Goal: Task Accomplishment & Management: Manage account settings

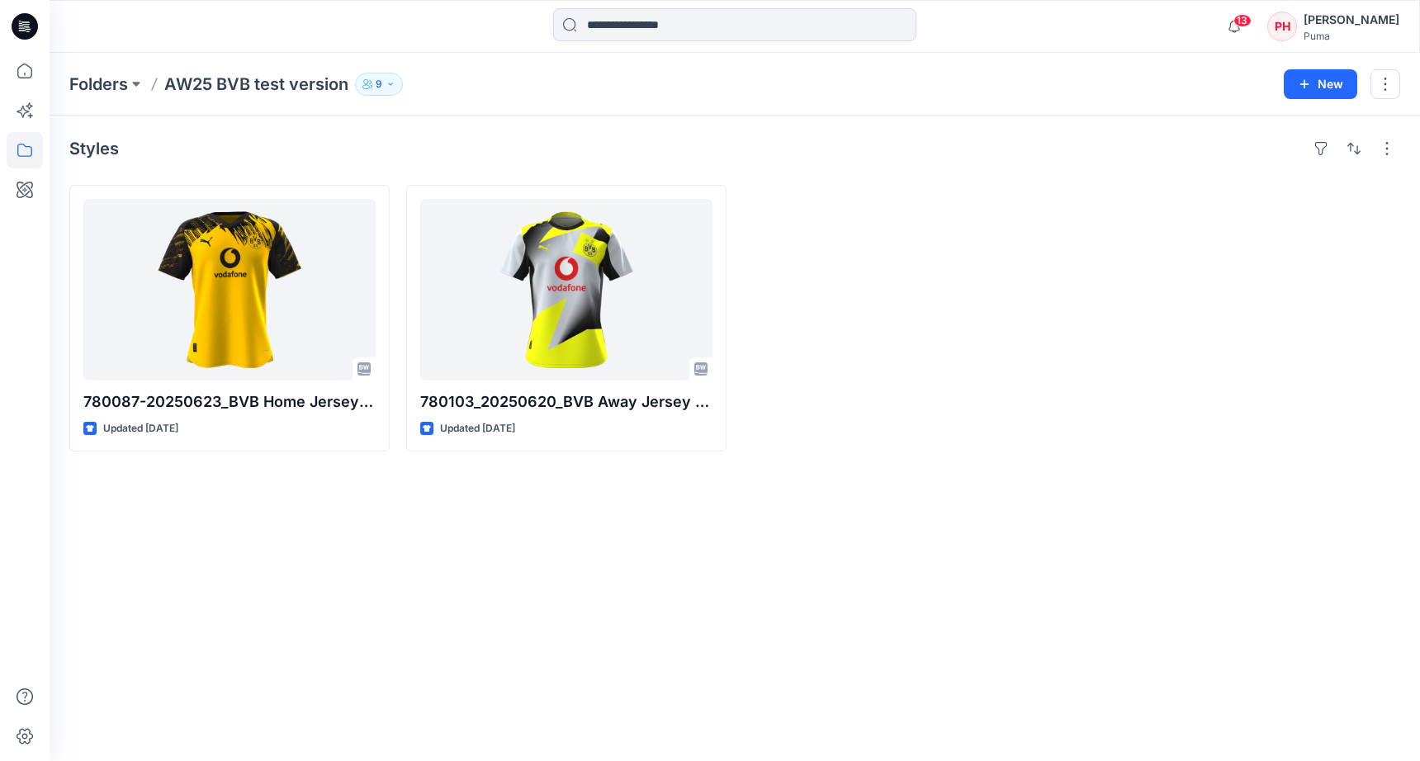
click at [1361, 15] on div "[PERSON_NAME]" at bounding box center [1351, 20] width 96 height 20
click at [1033, 219] on div at bounding box center [903, 318] width 320 height 267
click at [1355, 30] on div "Puma" at bounding box center [1351, 36] width 96 height 12
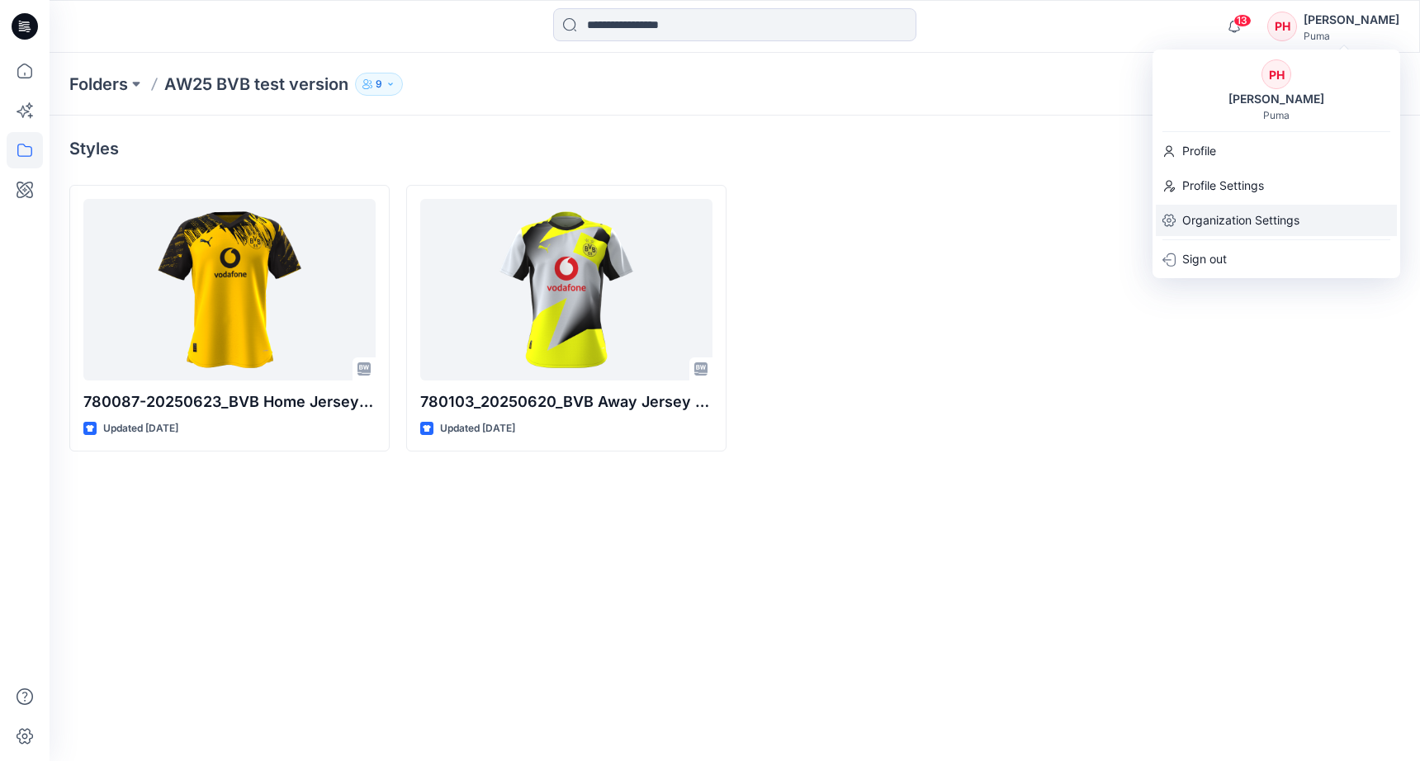
click at [1269, 215] on p "Organization Settings" at bounding box center [1240, 220] width 117 height 31
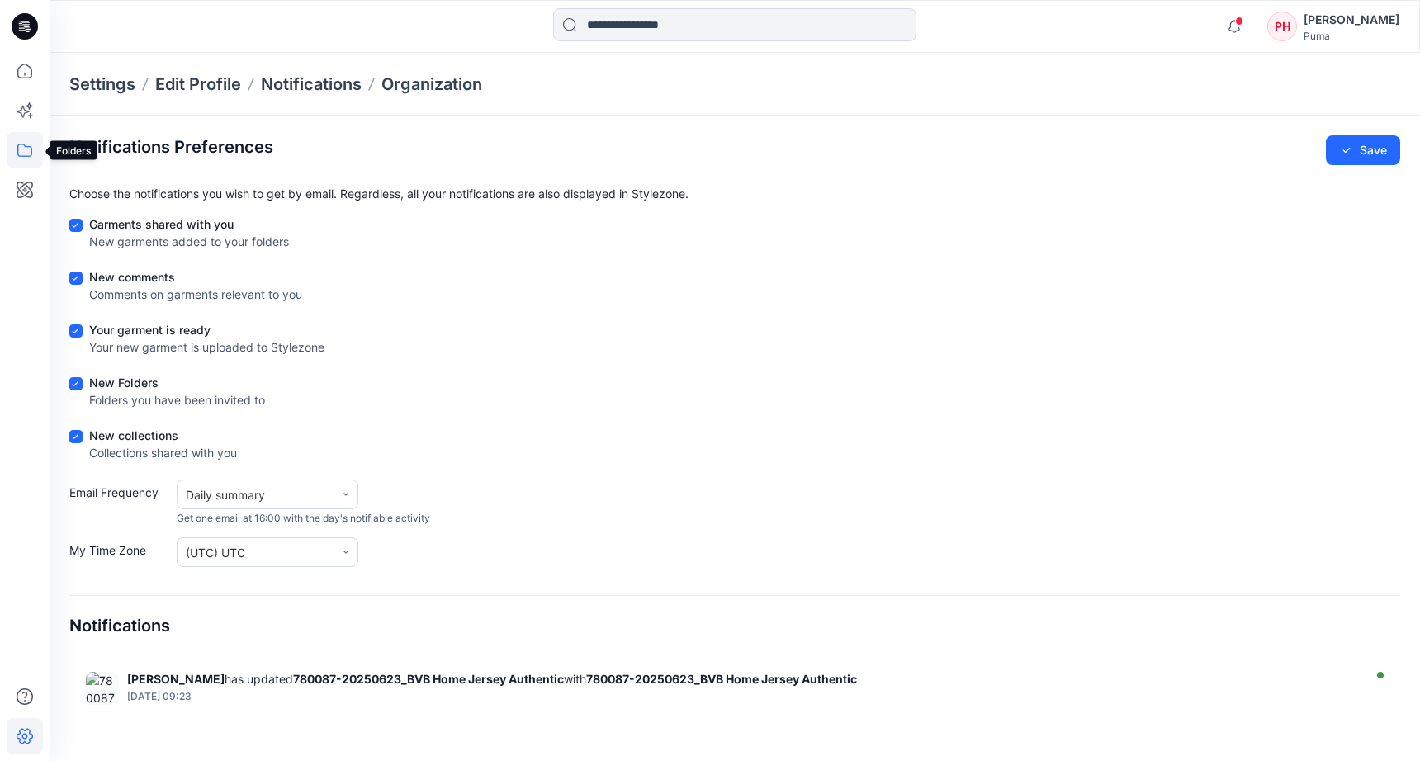
click at [17, 146] on icon at bounding box center [24, 150] width 15 height 13
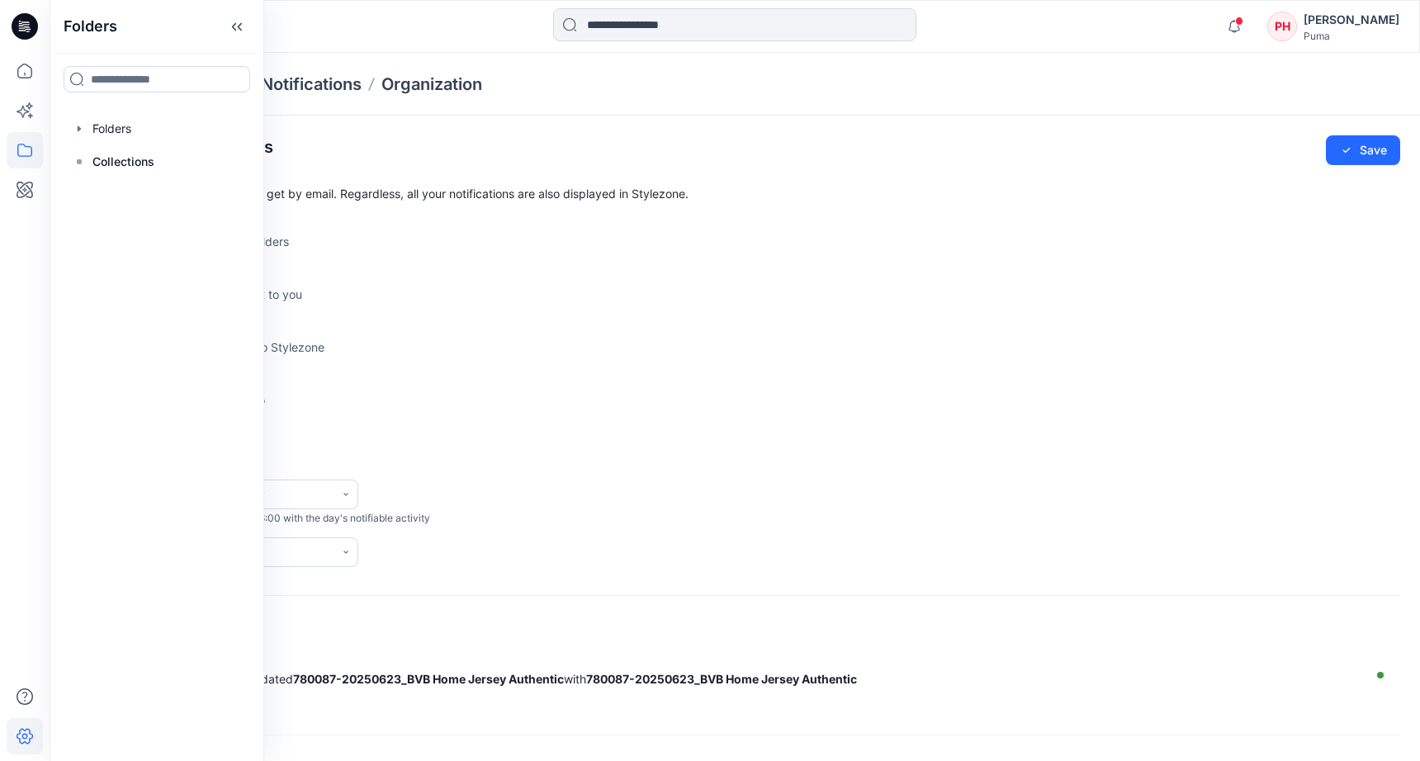
click at [22, 31] on icon at bounding box center [25, 26] width 26 height 26
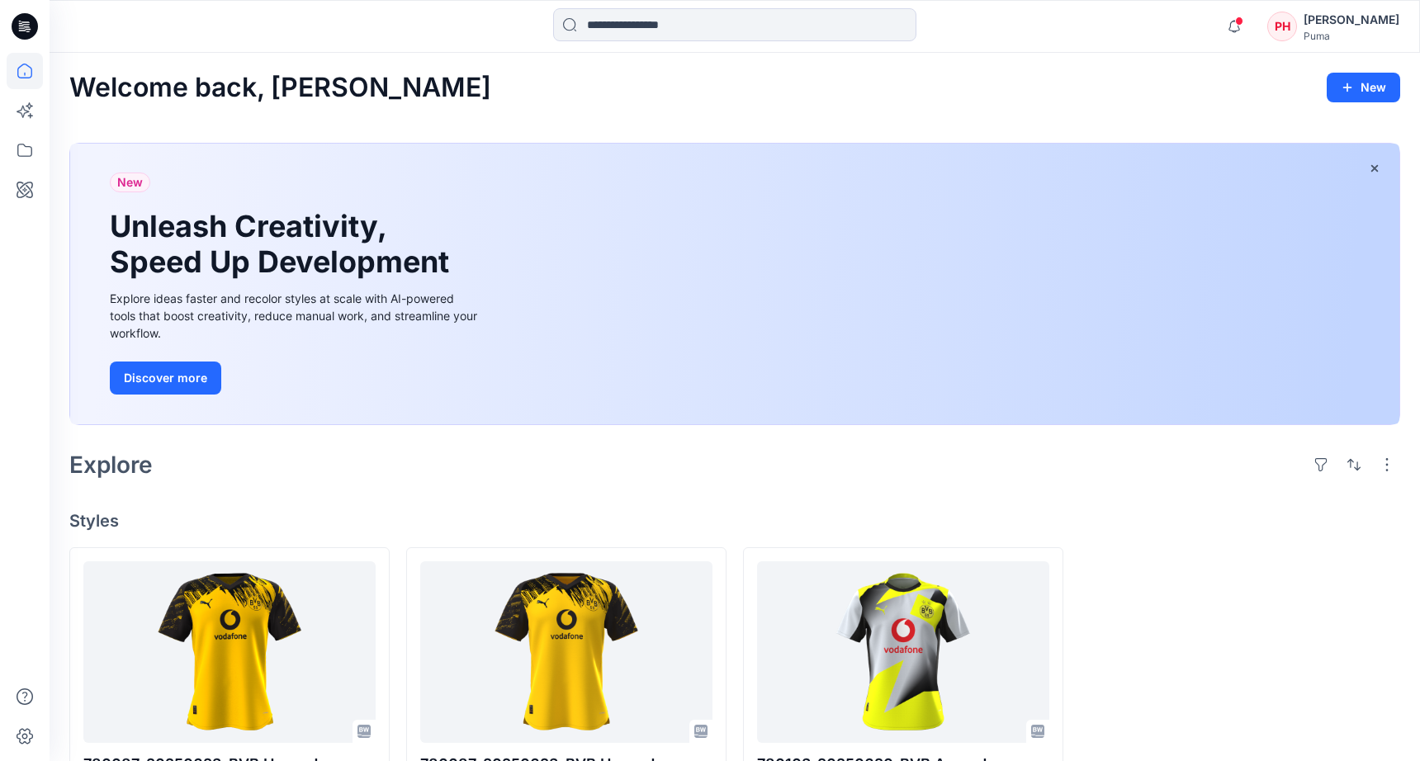
click at [1339, 23] on div "[PERSON_NAME]" at bounding box center [1351, 20] width 96 height 20
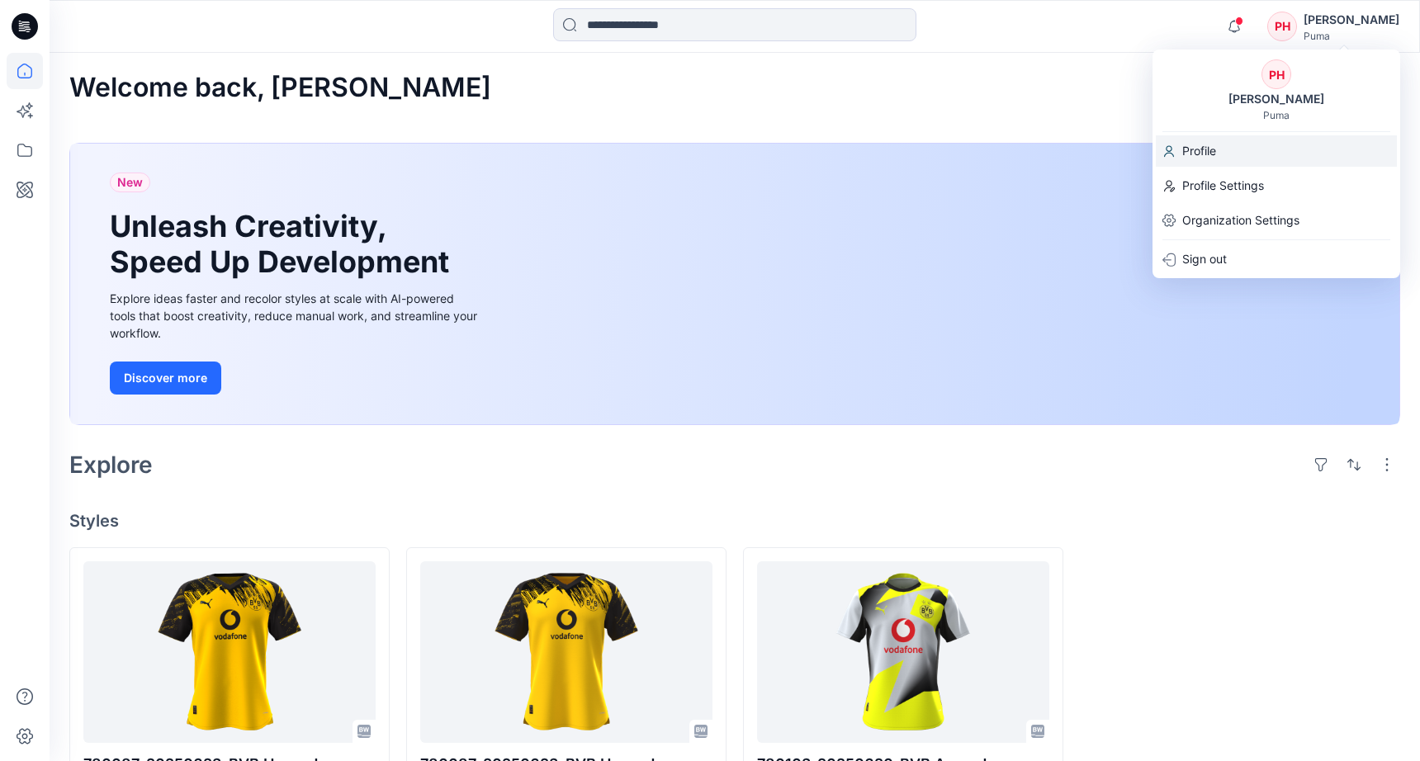
click at [1218, 157] on div "Profile" at bounding box center [1275, 150] width 241 height 31
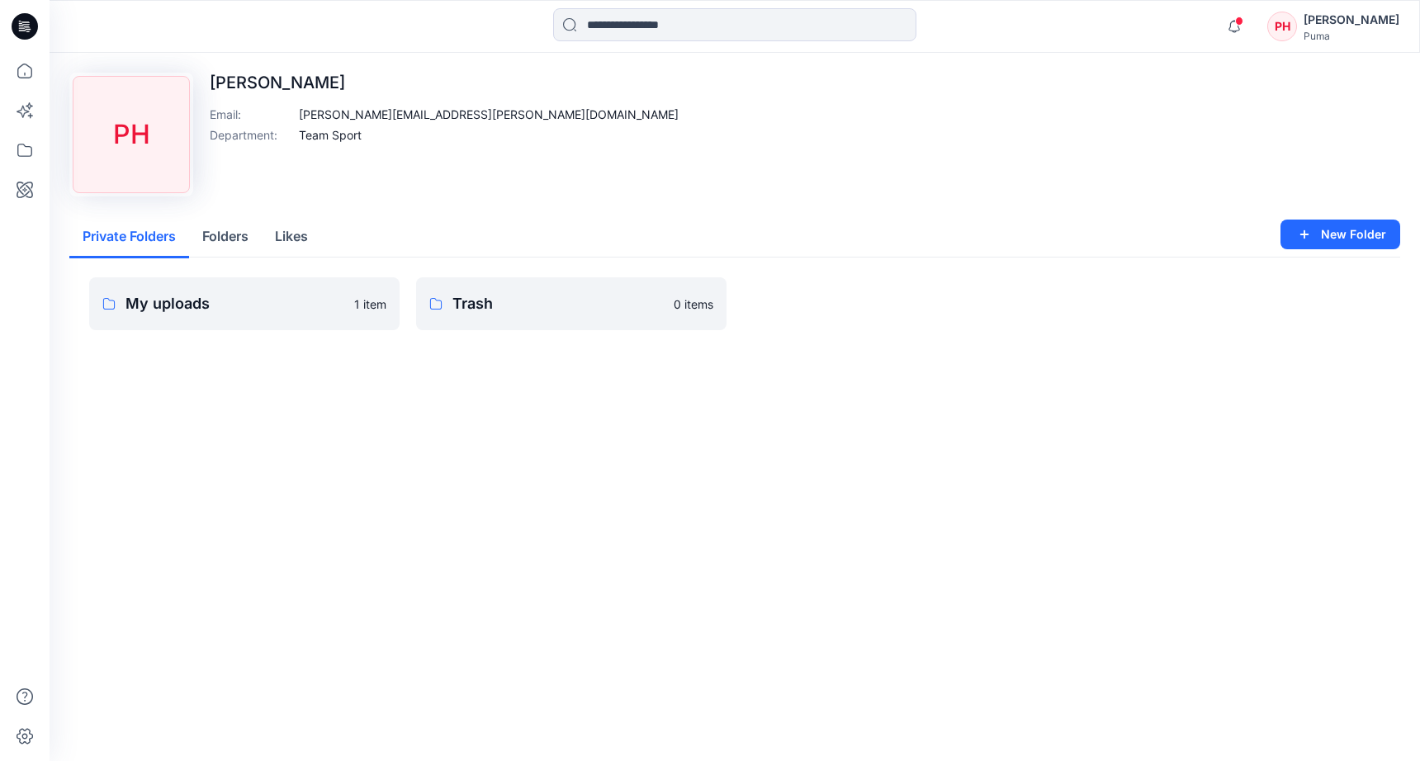
click at [229, 233] on button "Folders" at bounding box center [225, 237] width 73 height 42
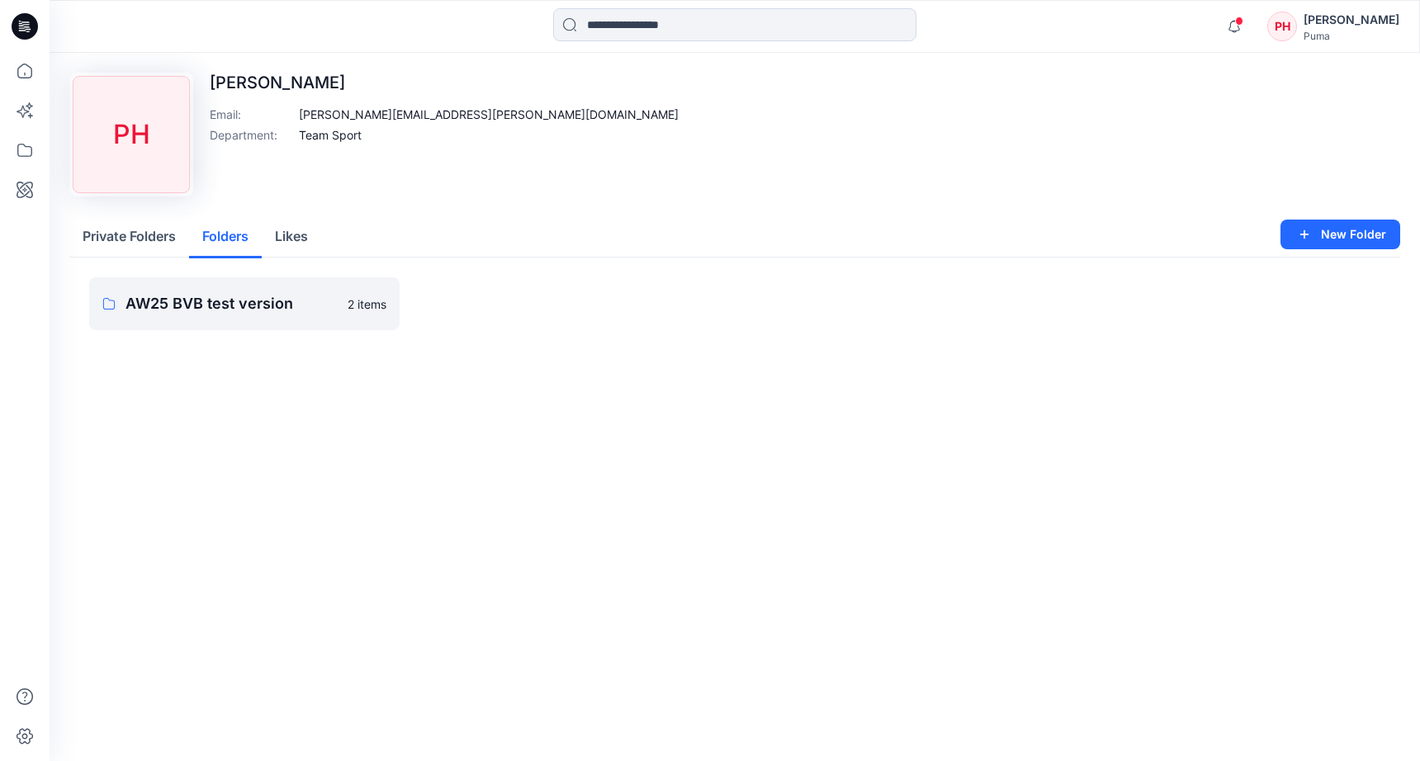
click at [288, 237] on button "Likes" at bounding box center [291, 237] width 59 height 42
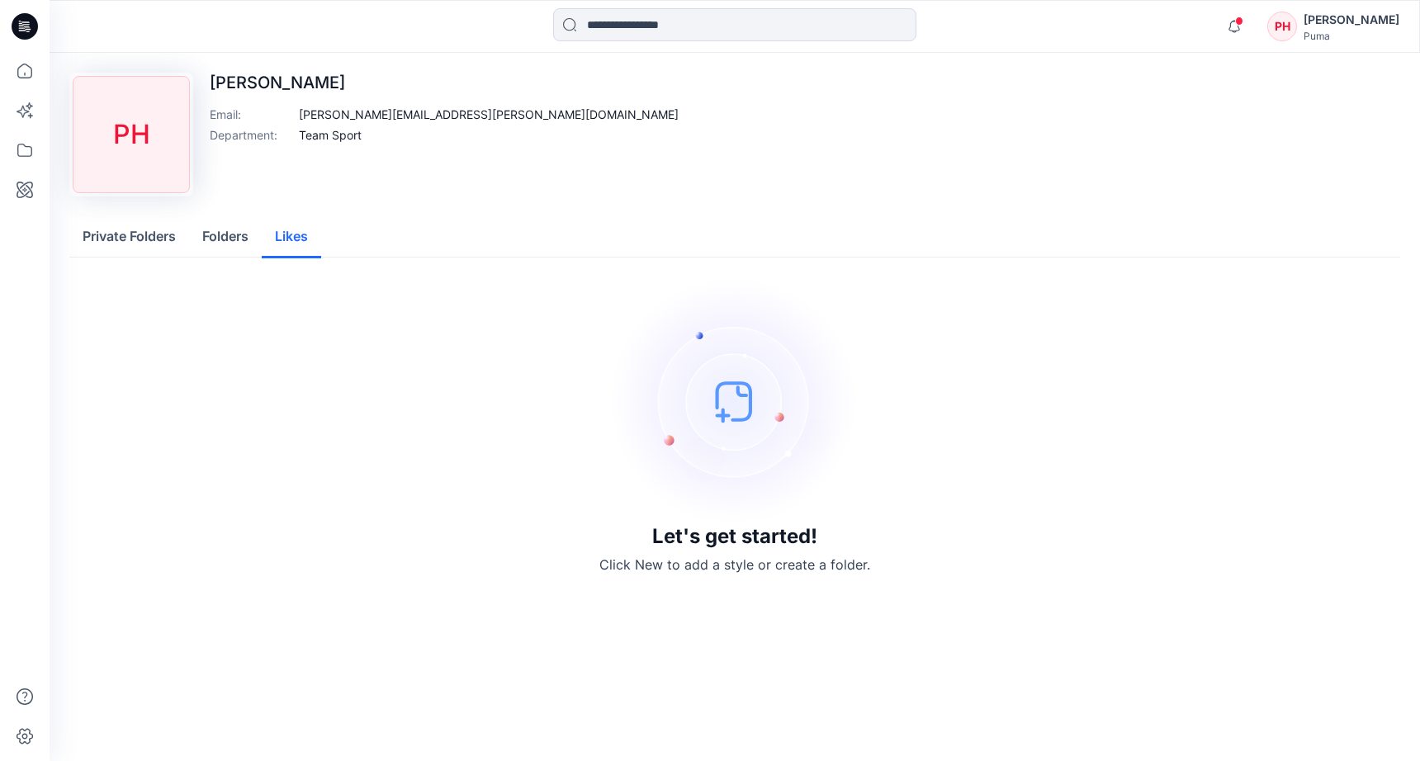
click at [1297, 20] on div "PH" at bounding box center [1282, 27] width 30 height 30
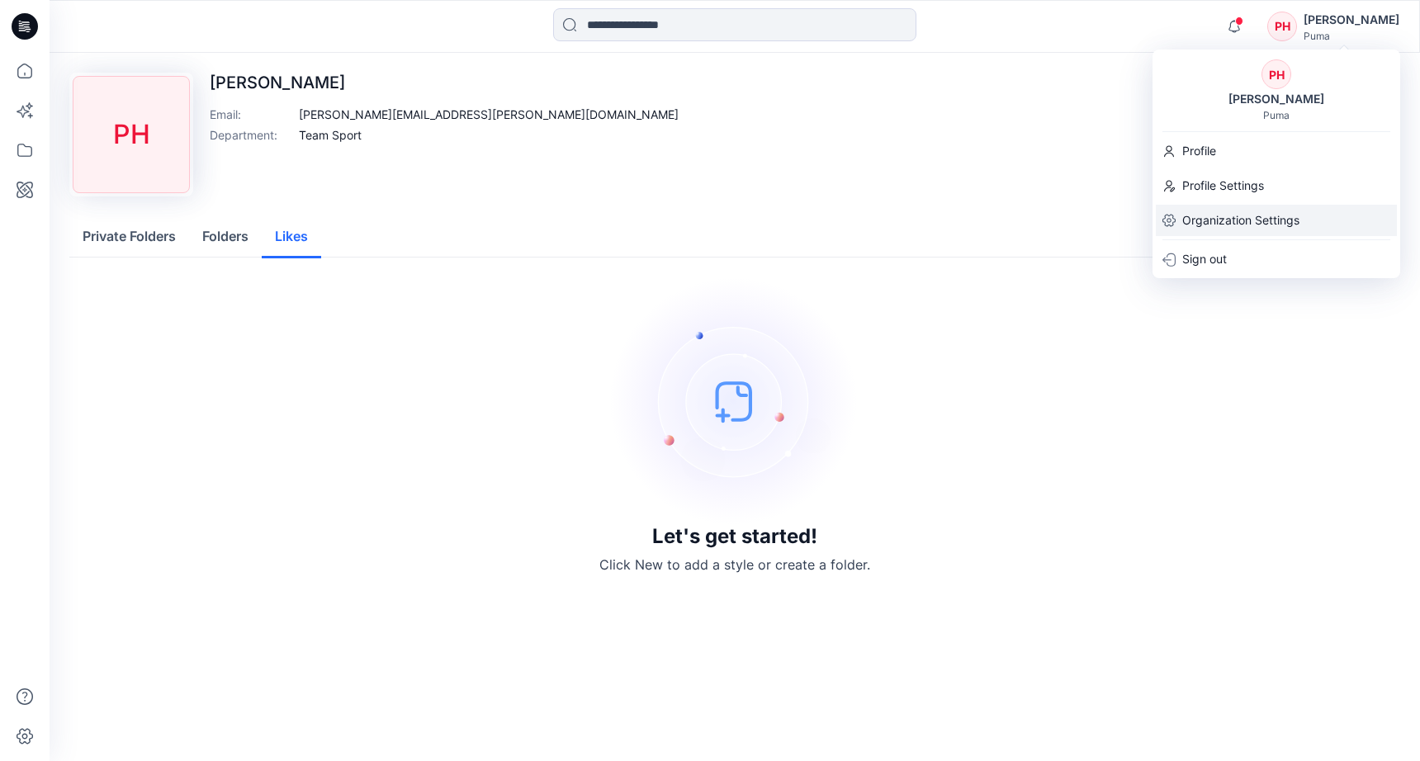
click at [1209, 212] on p "Organization Settings" at bounding box center [1240, 220] width 117 height 31
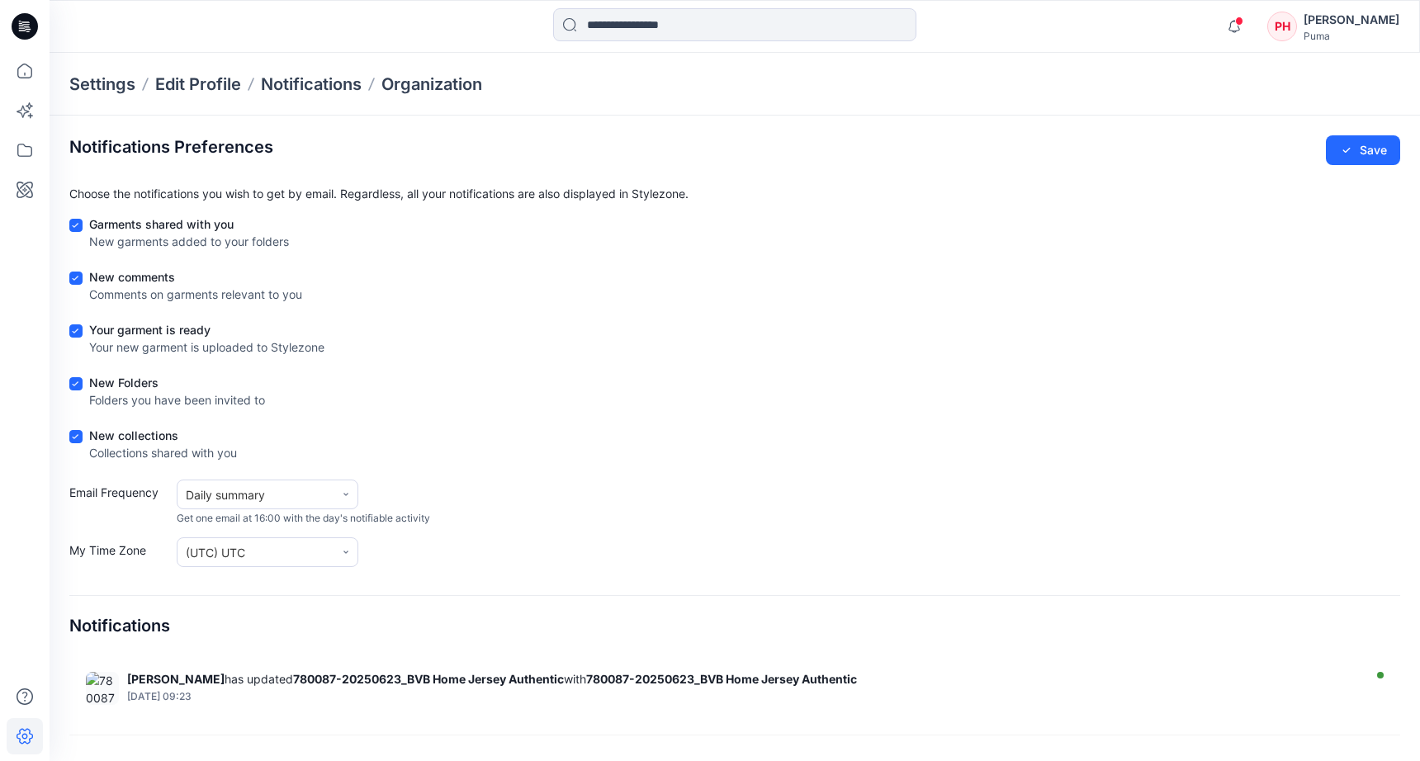
click at [1336, 26] on div "[PERSON_NAME]" at bounding box center [1351, 20] width 96 height 20
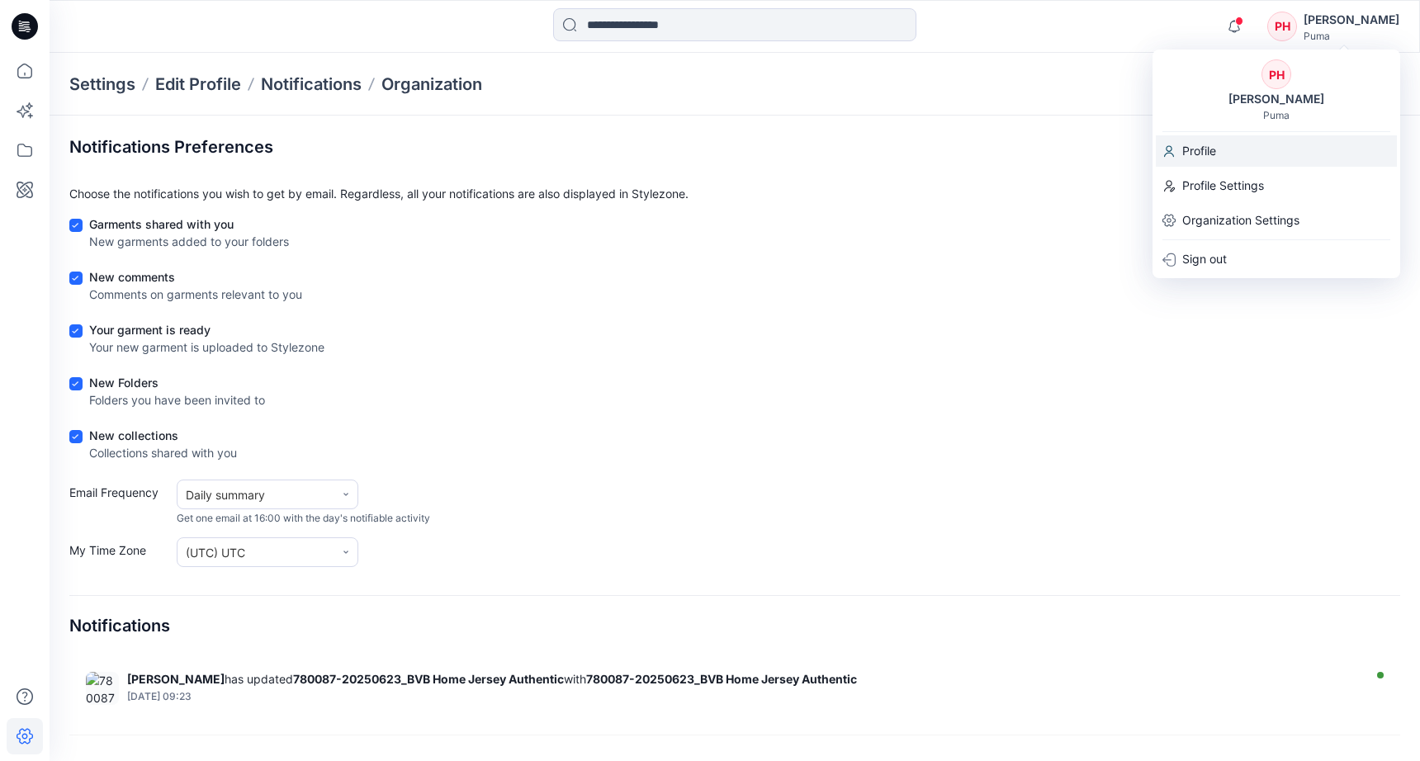
click at [1239, 153] on div "Profile" at bounding box center [1275, 150] width 241 height 31
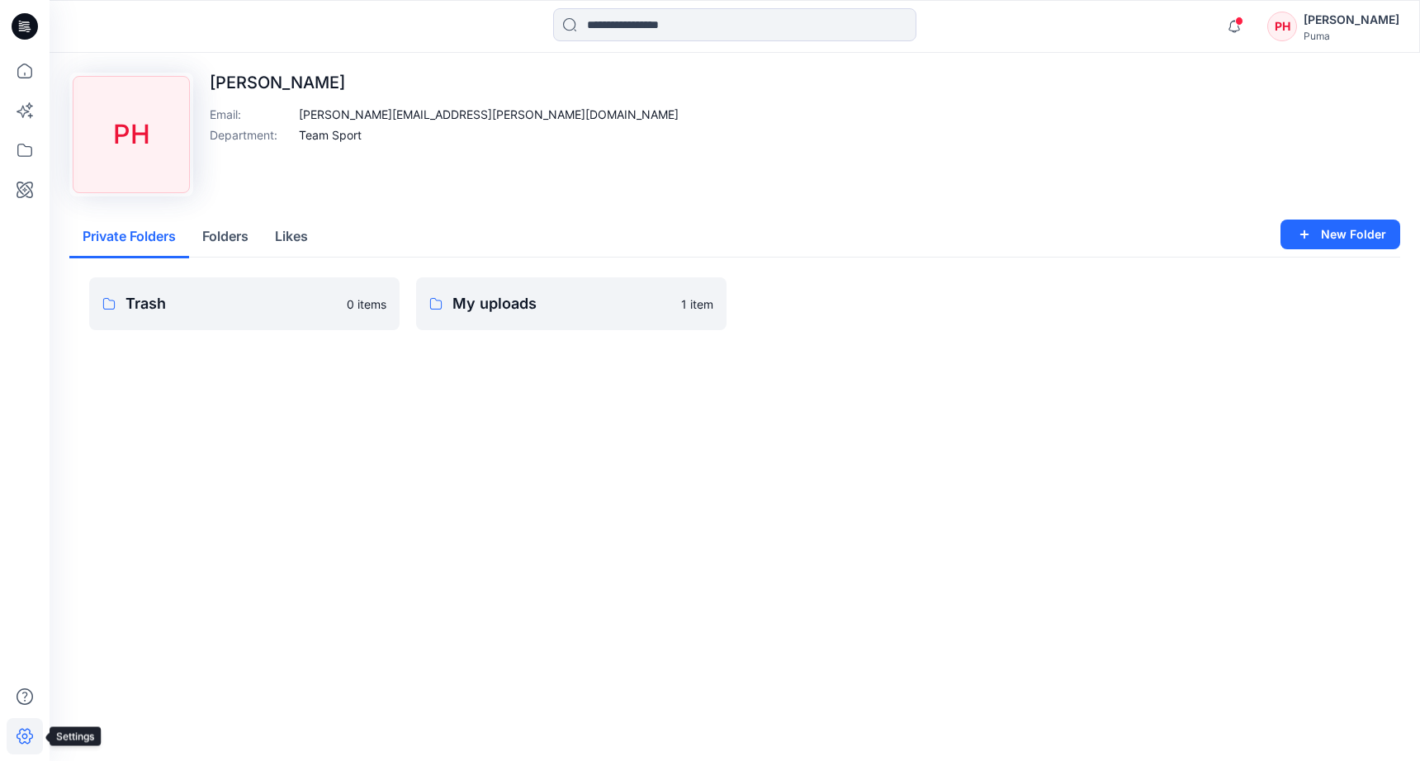
click at [16, 738] on icon at bounding box center [25, 736] width 36 height 36
